Goal: Task Accomplishment & Management: Complete application form

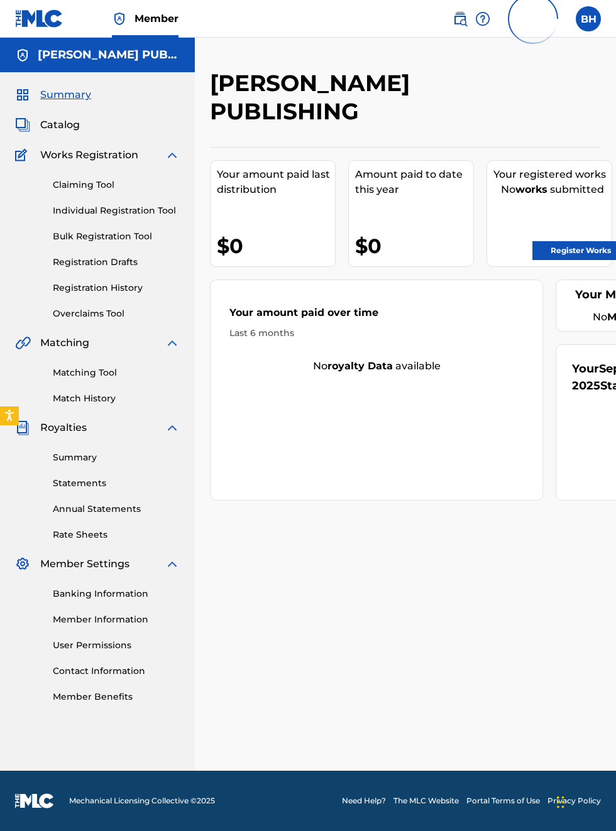
click at [615, 374] on span "September 2025" at bounding box center [618, 377] width 92 height 31
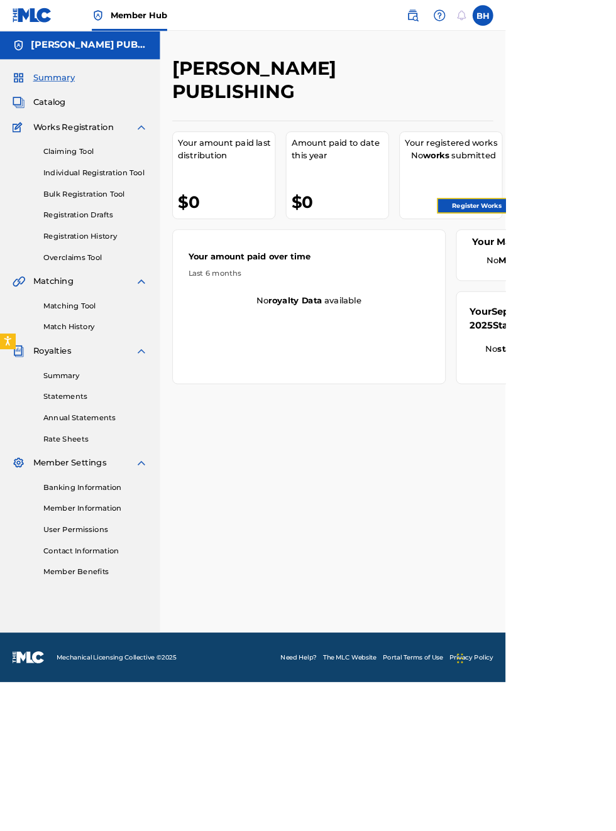
click at [595, 250] on link "Register Works" at bounding box center [580, 250] width 97 height 19
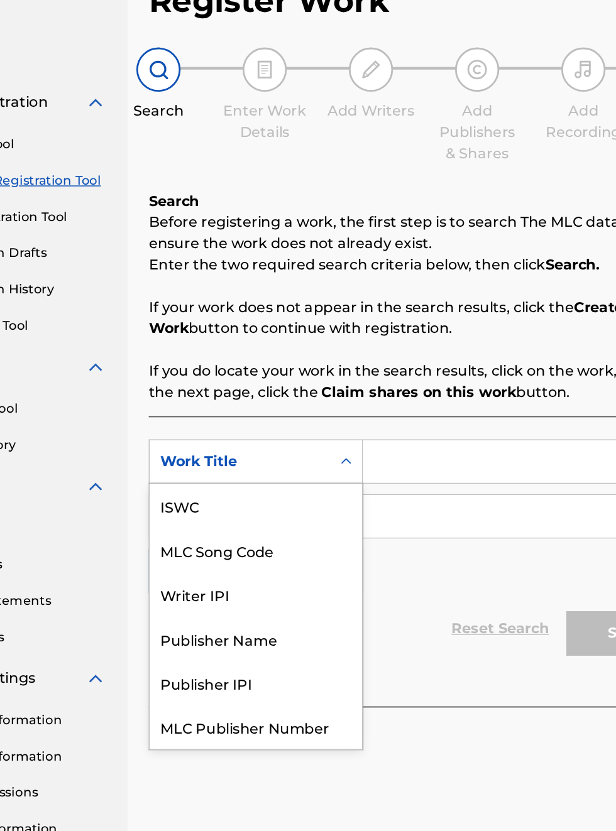
scroll to position [31, 0]
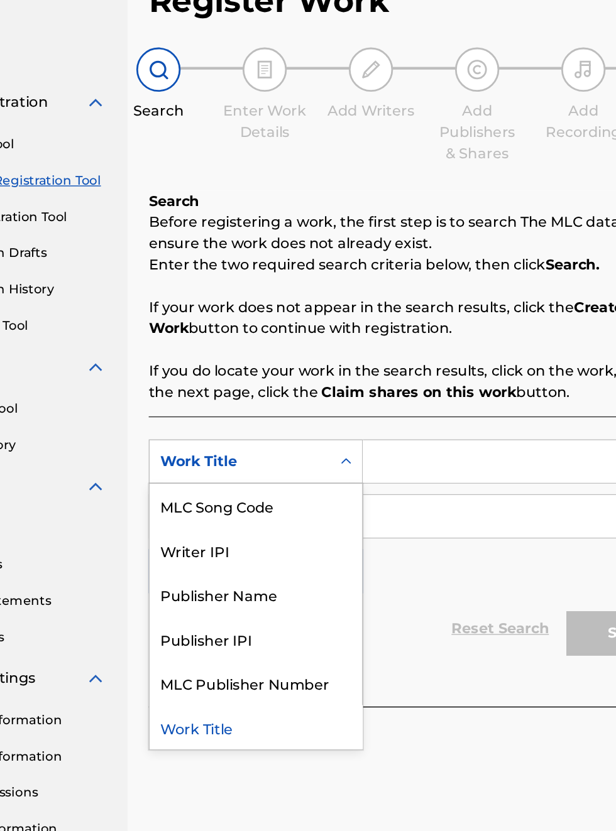
click at [281, 543] on div "Publisher IPI" at bounding box center [285, 535] width 151 height 31
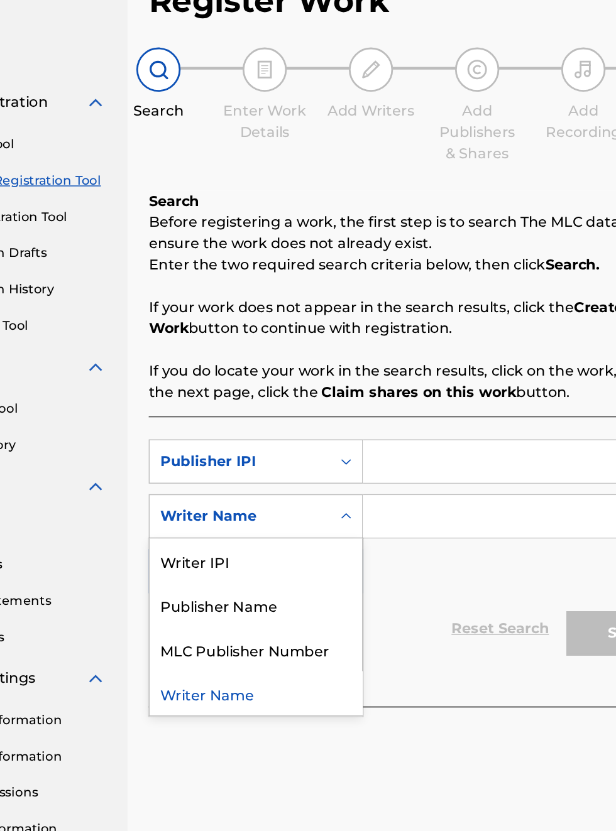
click at [289, 516] on div "Publisher Name" at bounding box center [285, 511] width 151 height 31
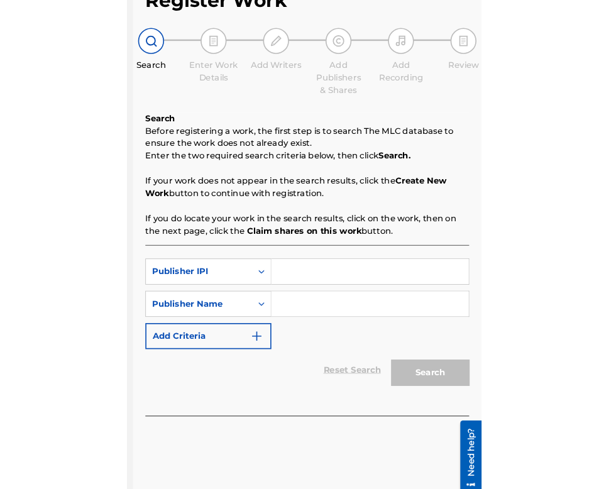
scroll to position [82, 187]
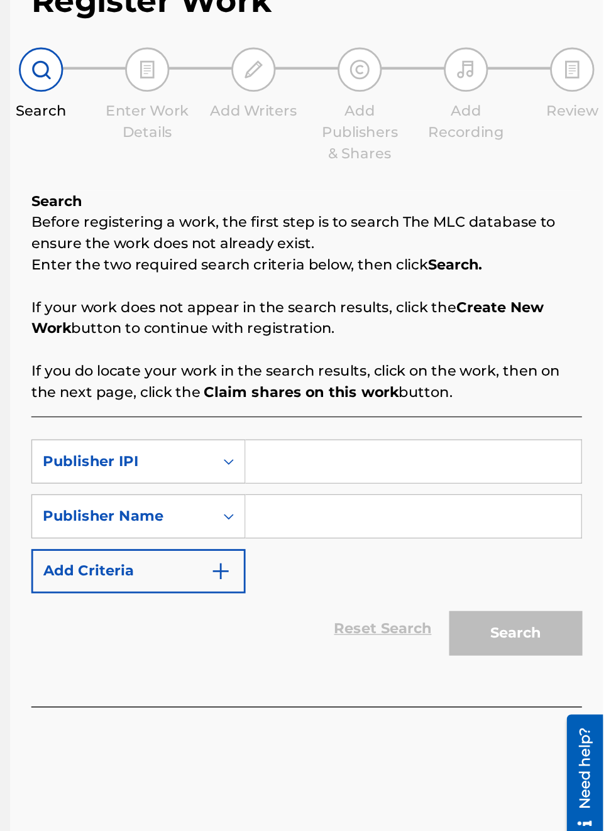
click at [438, 411] on input "Search Form" at bounding box center [481, 410] width 238 height 30
type input "00340604990"
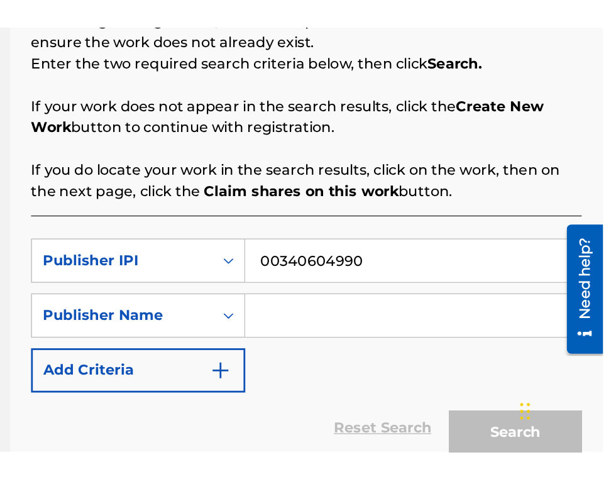
scroll to position [51, 0]
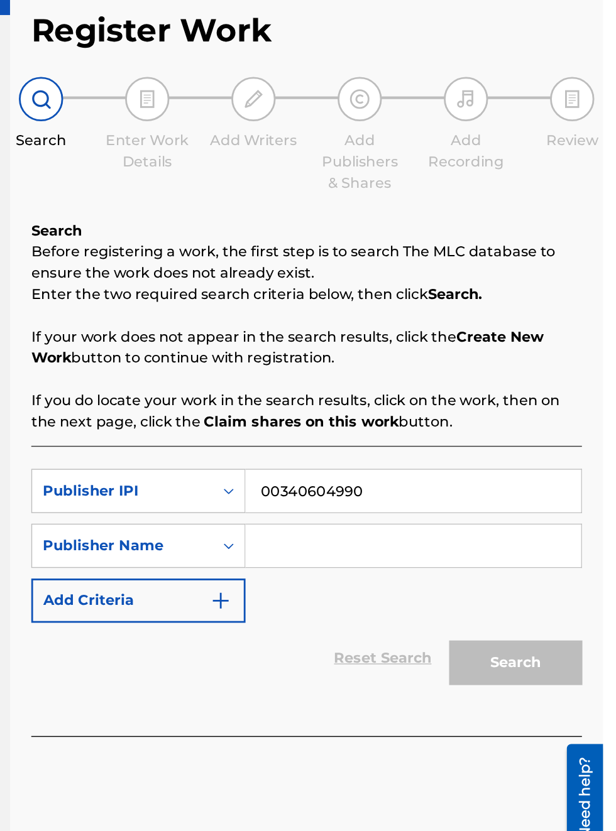
click at [409, 434] on input "Search Form" at bounding box center [481, 449] width 238 height 30
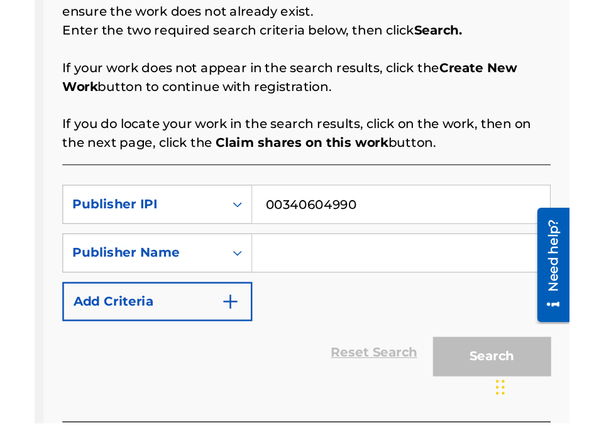
scroll to position [143, 0]
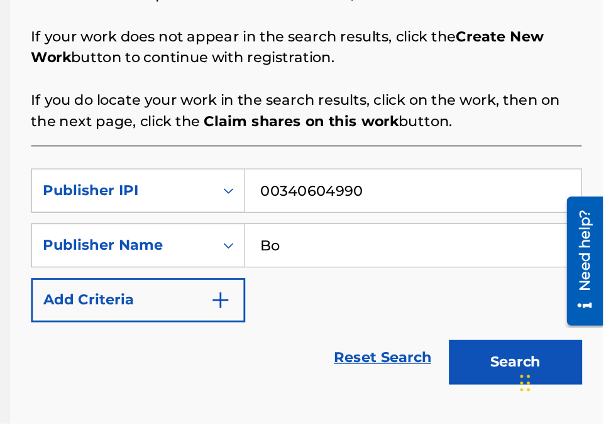
click at [506, 374] on button "Search" at bounding box center [553, 389] width 94 height 31
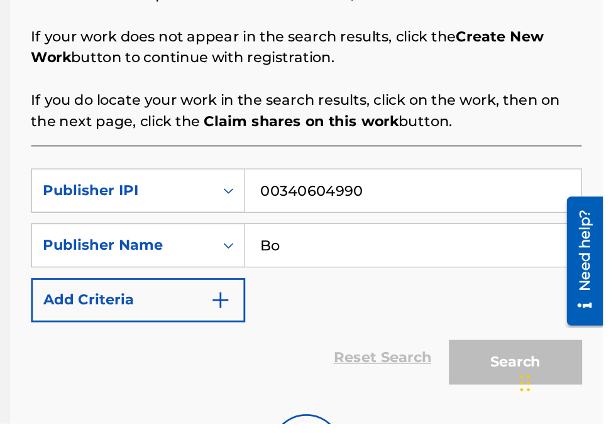
type input "B"
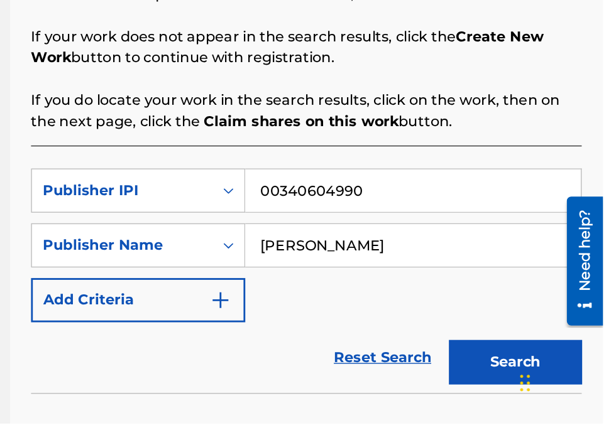
type input "[PERSON_NAME]"
click at [549, 383] on button "Search" at bounding box center [553, 389] width 94 height 31
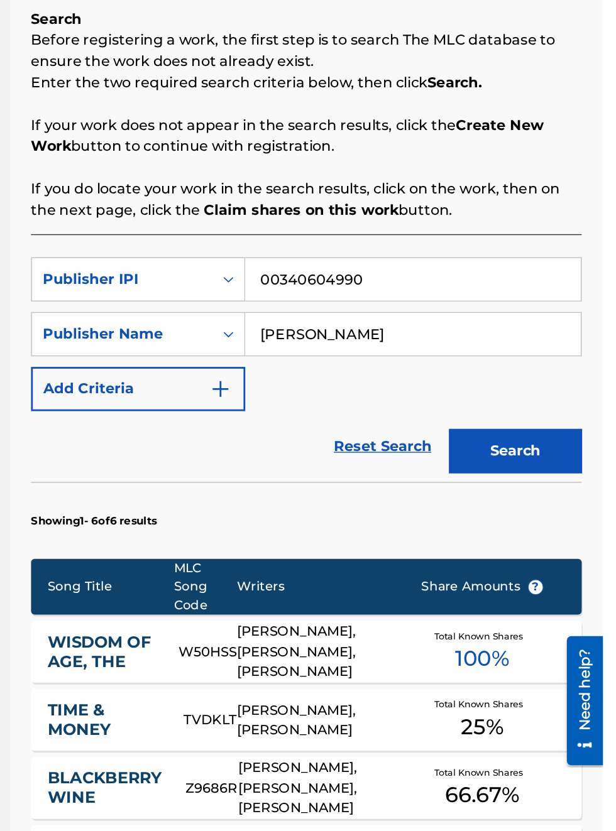
scroll to position [0, 0]
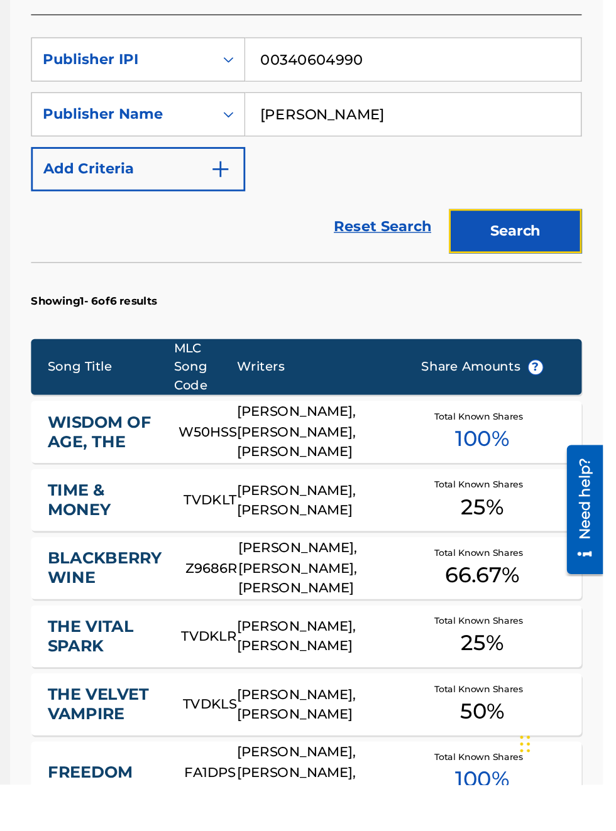
click at [569, 437] on button "Search" at bounding box center [553, 437] width 94 height 31
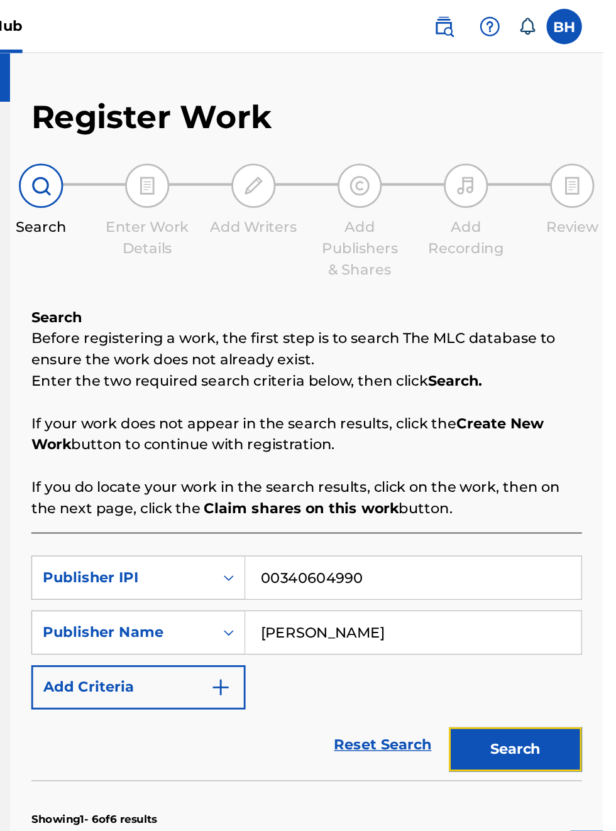
click at [568, 528] on button "Search" at bounding box center [553, 531] width 94 height 31
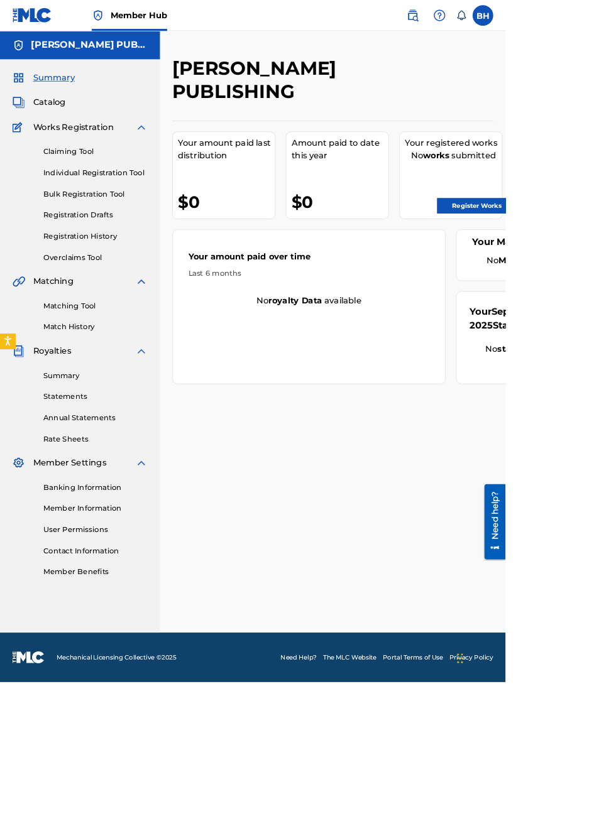
click at [139, 594] on link "Banking Information" at bounding box center [116, 593] width 127 height 13
